Goal: Transaction & Acquisition: Download file/media

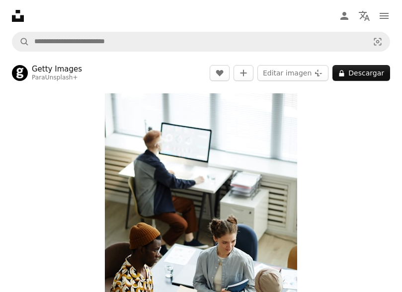
click at [17, 16] on icon "Unsplash logo Página de inicio de Unsplash" at bounding box center [18, 16] width 20 height 20
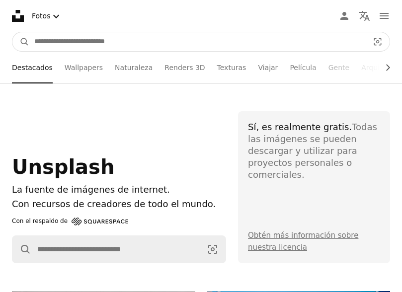
click at [83, 43] on input "Encuentra imágenes en todo el sitio" at bounding box center [197, 41] width 336 height 19
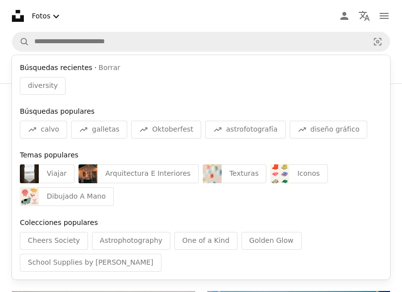
click at [116, 23] on nav "Unsplash logo Página de inicio de Unsplash A photo Pen Tool A compass A stack o…" at bounding box center [201, 16] width 402 height 32
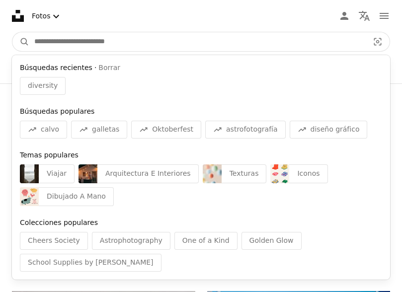
click at [140, 45] on input "Encuentra imágenes en todo el sitio" at bounding box center [197, 41] width 336 height 19
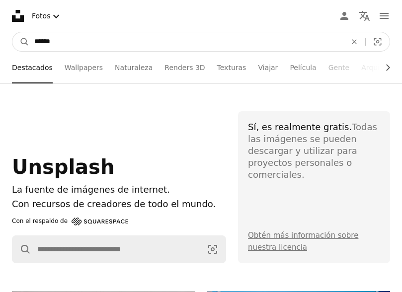
type input "*******"
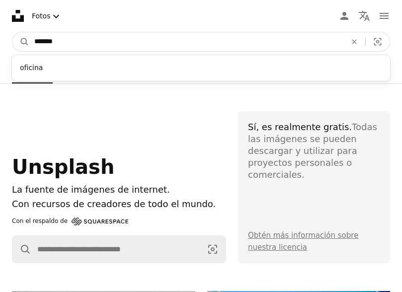
click button "A magnifying glass" at bounding box center [20, 41] width 17 height 19
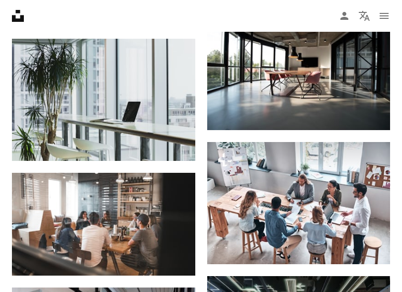
scroll to position [549, 0]
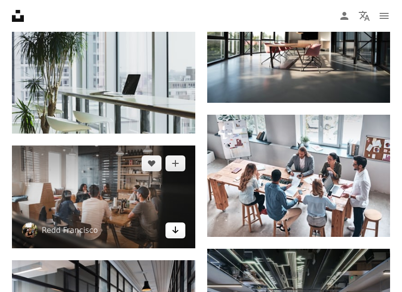
click at [173, 229] on icon "Arrow pointing down" at bounding box center [175, 230] width 8 height 12
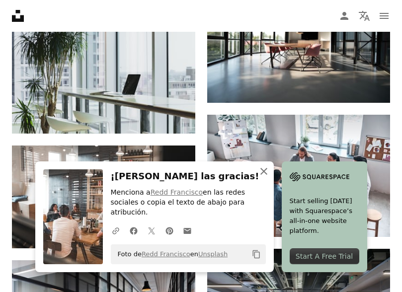
click at [261, 167] on icon "An X shape" at bounding box center [264, 171] width 12 height 12
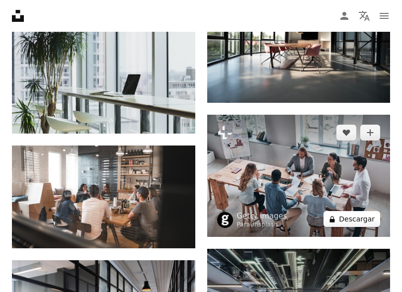
click at [347, 227] on button "A lock Descargar" at bounding box center [352, 219] width 57 height 16
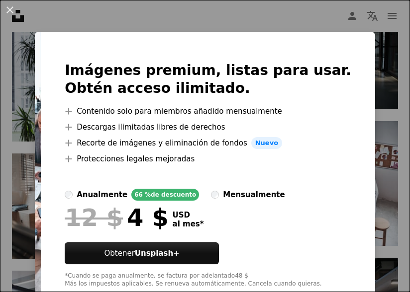
click at [384, 113] on div "An X shape Imágenes premium, listas para usar. Obtén acceso ilimitado. A plus s…" at bounding box center [205, 146] width 410 height 292
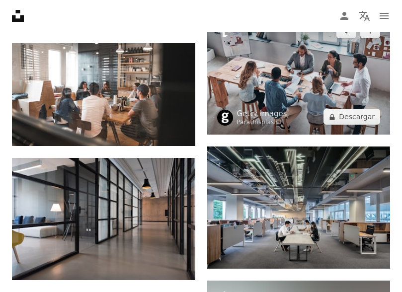
scroll to position [674, 0]
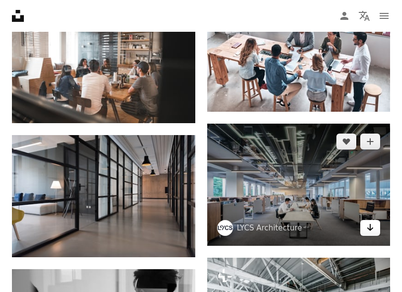
click at [374, 234] on icon "Arrow pointing down" at bounding box center [370, 228] width 8 height 12
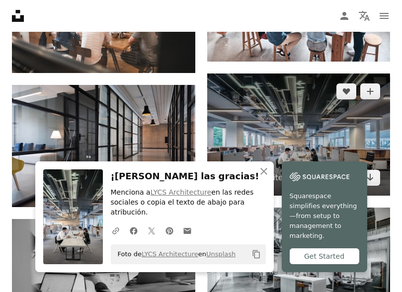
scroll to position [726, 0]
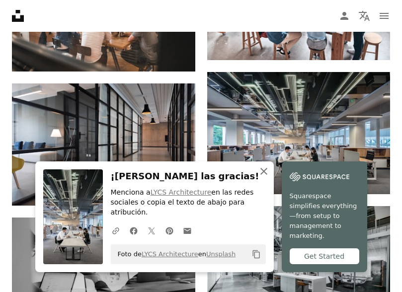
click at [263, 169] on icon "An X shape" at bounding box center [264, 171] width 12 height 12
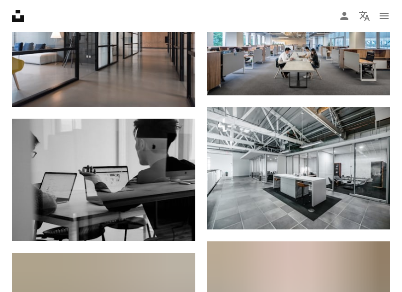
scroll to position [827, 0]
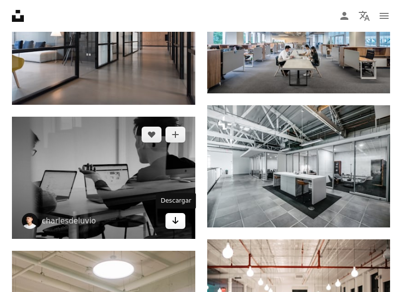
click at [174, 224] on icon "Arrow pointing down" at bounding box center [175, 221] width 8 height 12
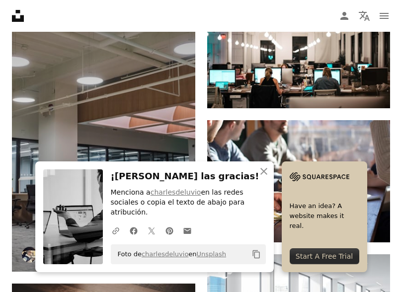
scroll to position [1085, 0]
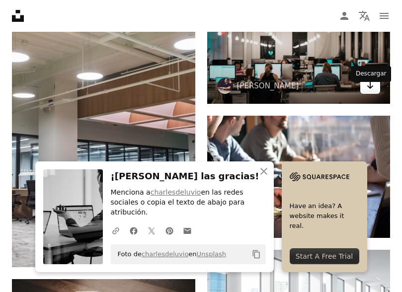
click at [372, 91] on icon "Arrow pointing down" at bounding box center [370, 86] width 8 height 12
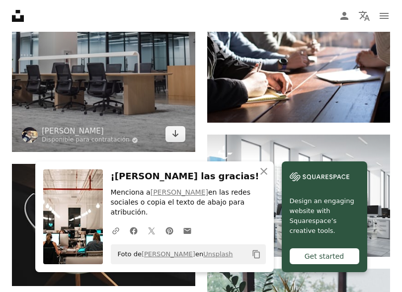
scroll to position [1201, 0]
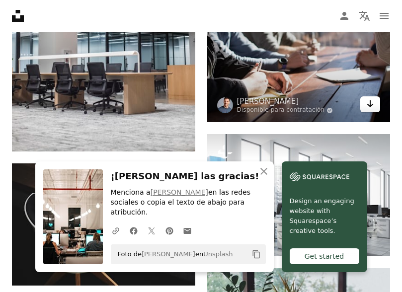
click at [370, 107] on icon "Descargar" at bounding box center [370, 103] width 6 height 7
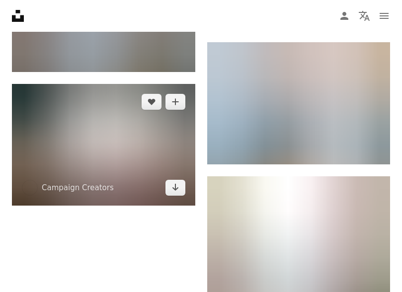
scroll to position [1685, 0]
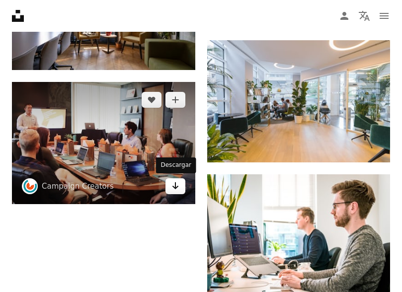
click at [174, 188] on icon "Arrow pointing down" at bounding box center [175, 186] width 8 height 12
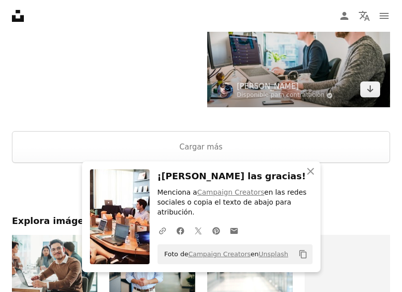
scroll to position [1875, 0]
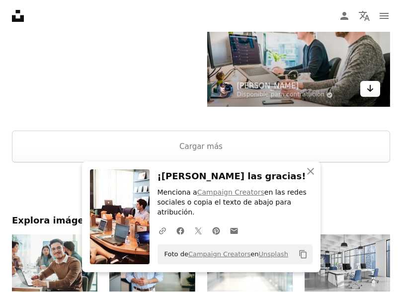
click at [377, 97] on link "Arrow pointing down" at bounding box center [370, 89] width 20 height 16
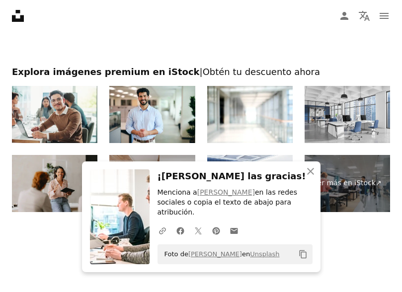
scroll to position [2025, 0]
click at [310, 171] on icon "button" at bounding box center [310, 171] width 7 height 7
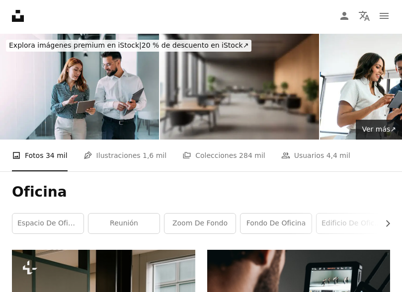
scroll to position [0, 0]
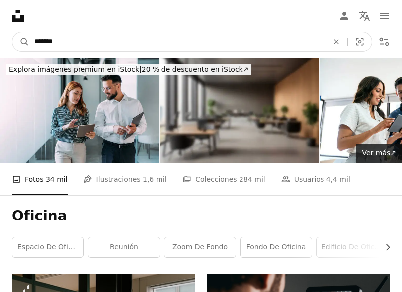
click at [48, 38] on input "*******" at bounding box center [177, 41] width 296 height 19
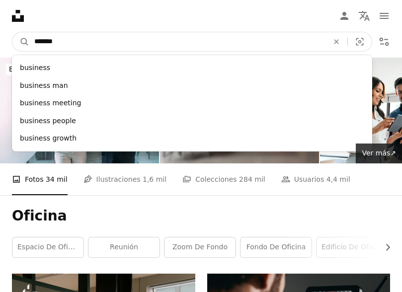
type input "********"
click button "A magnifying glass" at bounding box center [20, 41] width 17 height 19
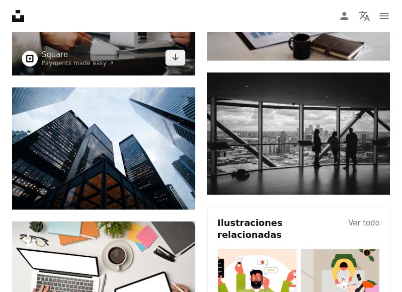
scroll to position [224, 0]
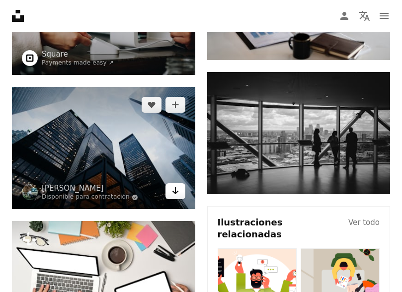
click at [172, 188] on icon "Arrow pointing down" at bounding box center [175, 191] width 8 height 12
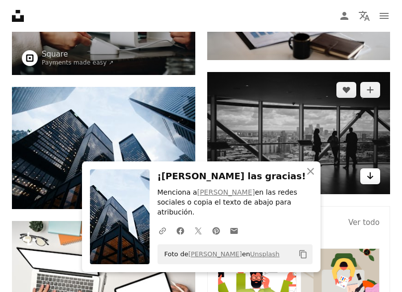
click at [378, 183] on link "Arrow pointing down" at bounding box center [370, 176] width 20 height 16
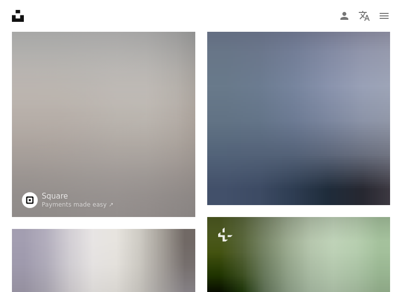
scroll to position [739, 0]
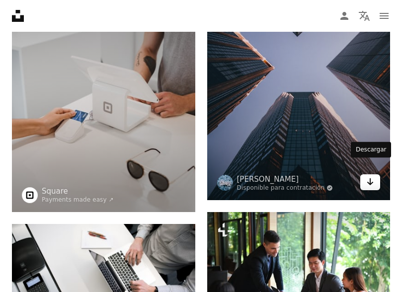
click at [370, 178] on icon "Descargar" at bounding box center [370, 181] width 6 height 7
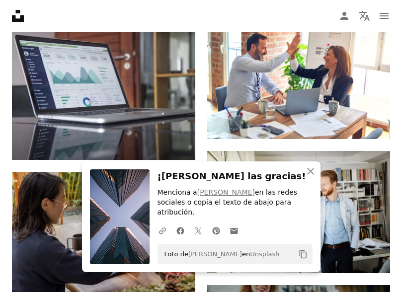
scroll to position [1070, 0]
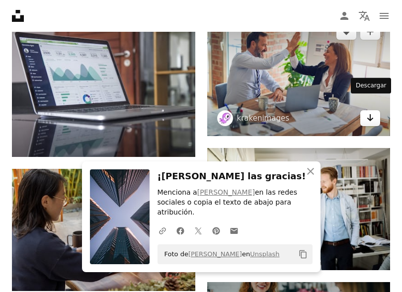
click at [367, 112] on icon "Arrow pointing down" at bounding box center [370, 118] width 8 height 12
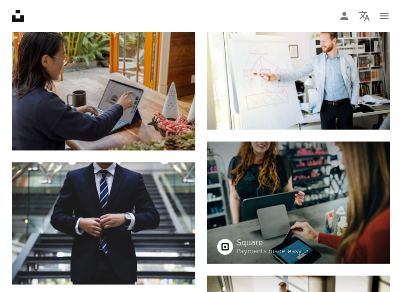
scroll to position [1214, 0]
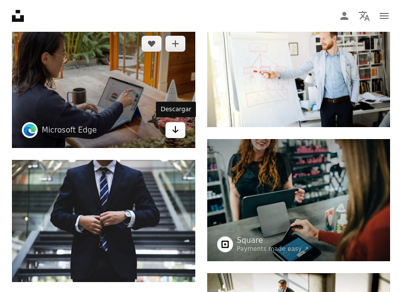
click at [177, 132] on icon "Arrow pointing down" at bounding box center [175, 130] width 8 height 12
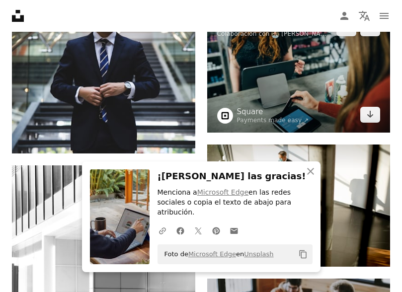
scroll to position [1345, 0]
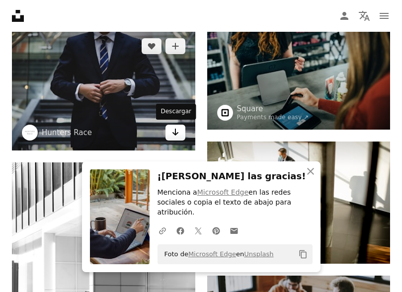
click at [178, 132] on icon "Arrow pointing down" at bounding box center [175, 132] width 8 height 12
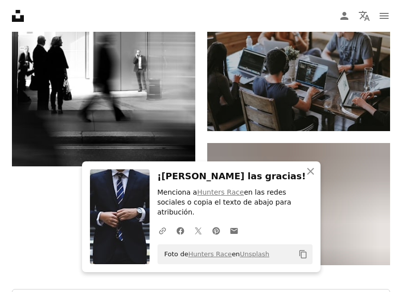
scroll to position [1647, 0]
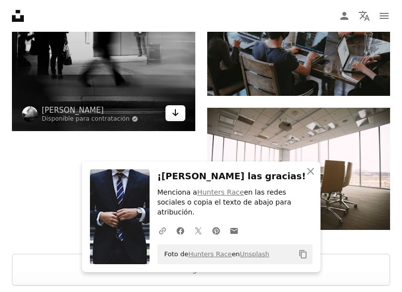
click at [175, 110] on icon "Descargar" at bounding box center [175, 112] width 6 height 7
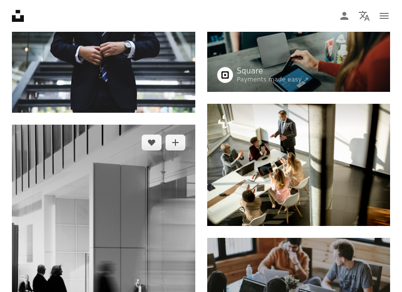
scroll to position [1400, 0]
